Goal: Check status: Check status

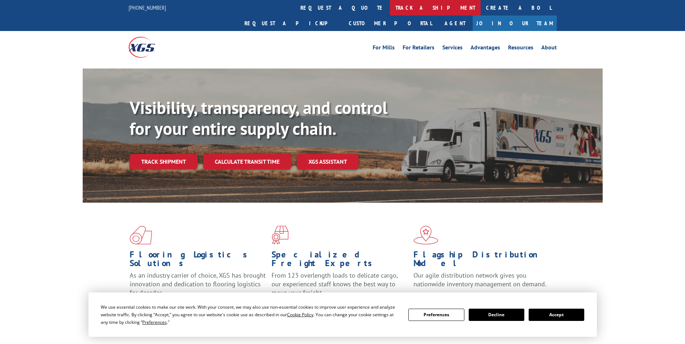
click at [390, 8] on link "track a shipment" at bounding box center [435, 8] width 91 height 16
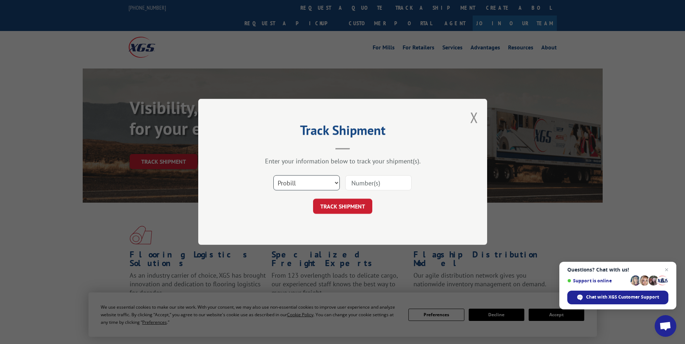
click at [311, 183] on select "Select category... Probill BOL PO" at bounding box center [306, 183] width 66 height 15
select select "bol"
click at [273, 176] on select "Select category... Probill BOL PO" at bounding box center [306, 183] width 66 height 15
click at [362, 183] on input at bounding box center [378, 183] width 66 height 15
type input "1699791124"
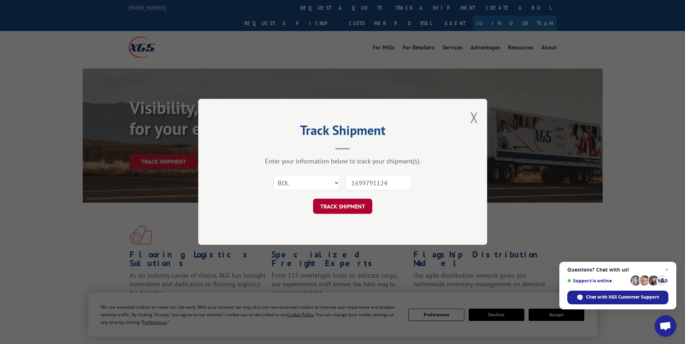
click at [341, 207] on button "TRACK SHIPMENT" at bounding box center [342, 206] width 59 height 15
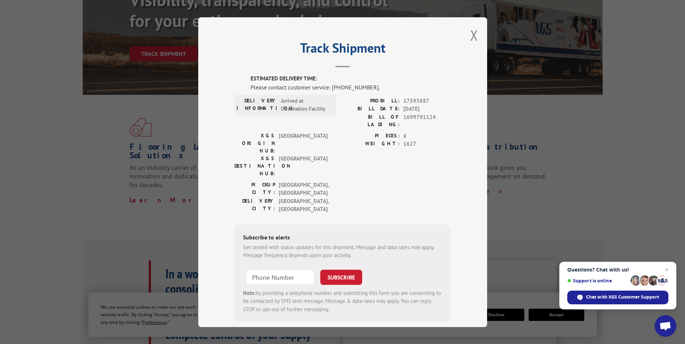
scroll to position [108, 0]
click at [473, 36] on button "Close modal" at bounding box center [474, 35] width 8 height 19
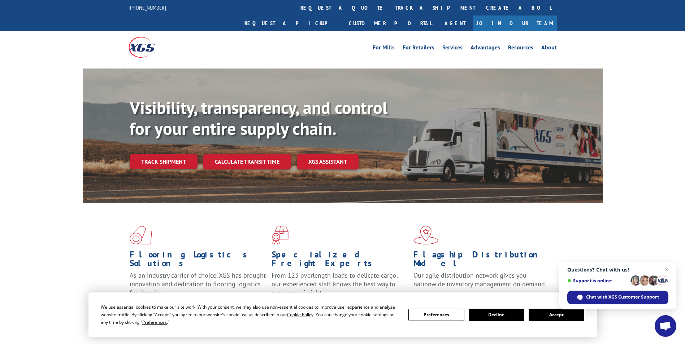
click at [390, 7] on link "track a shipment" at bounding box center [435, 8] width 91 height 16
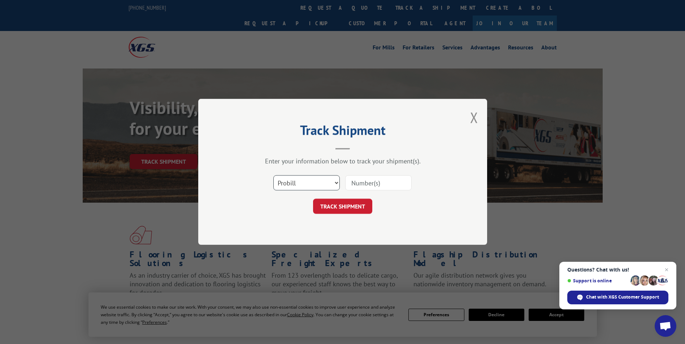
click at [319, 181] on select "Select category... Probill BOL PO" at bounding box center [306, 183] width 66 height 15
click at [368, 187] on input at bounding box center [378, 183] width 66 height 15
type input "17593887"
click at [348, 209] on button "TRACK SHIPMENT" at bounding box center [342, 206] width 59 height 15
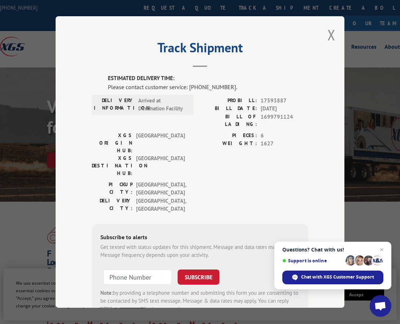
click at [381, 248] on span "Open chat" at bounding box center [381, 249] width 9 height 9
